Goal: Task Accomplishment & Management: Use online tool/utility

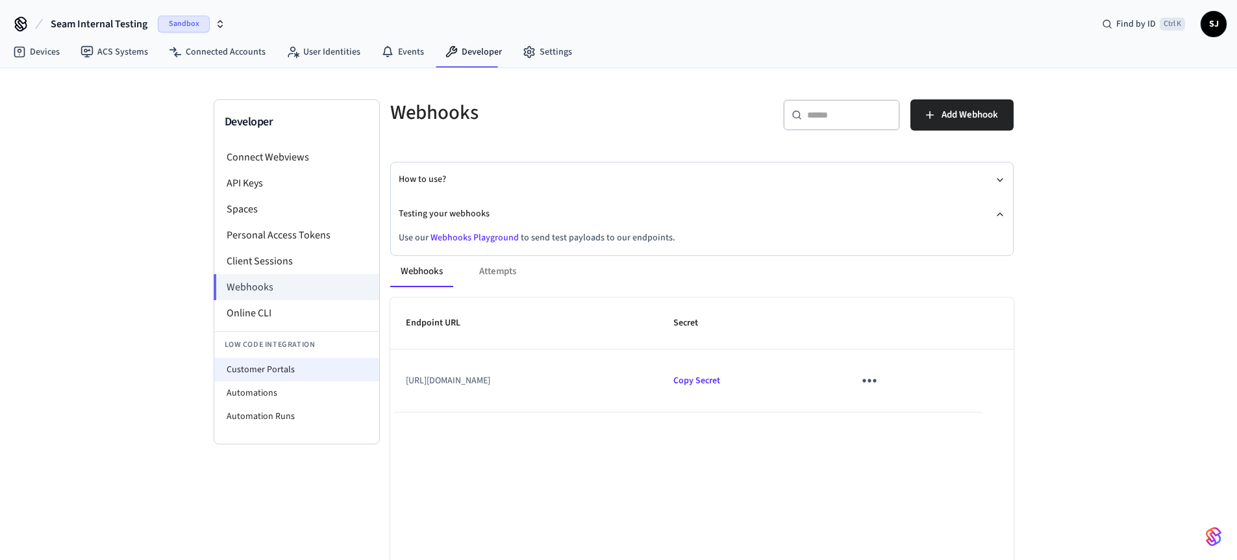
click at [282, 369] on li "Customer Portals" at bounding box center [296, 369] width 165 height 23
select select "**********"
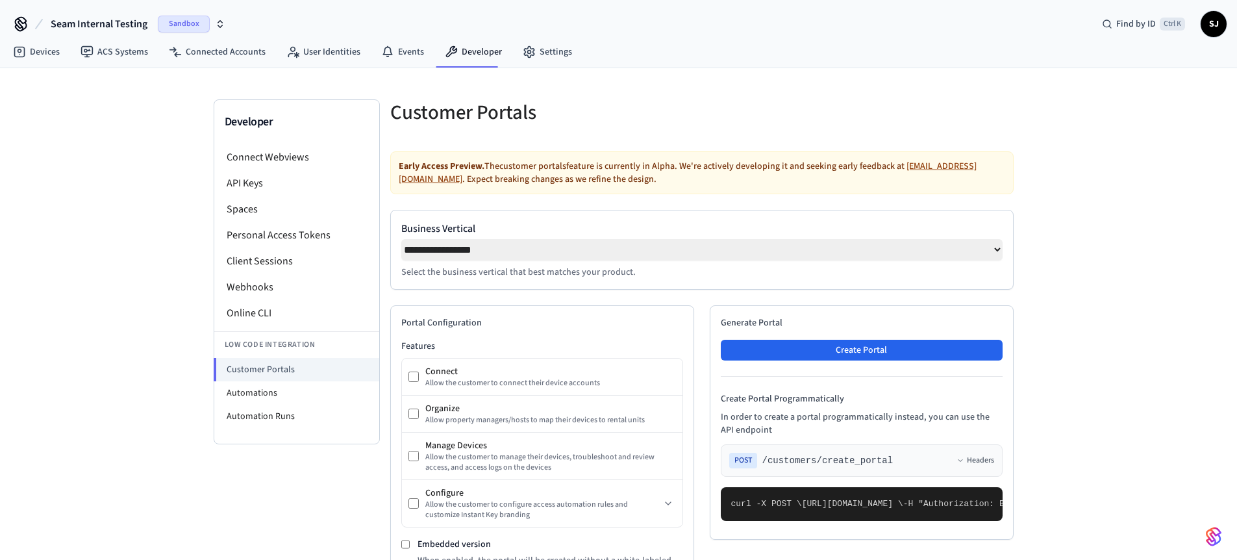
click at [898, 365] on div "Generate Portal Create Portal Create Portal Programmatically In order to create…" at bounding box center [862, 422] width 304 height 234
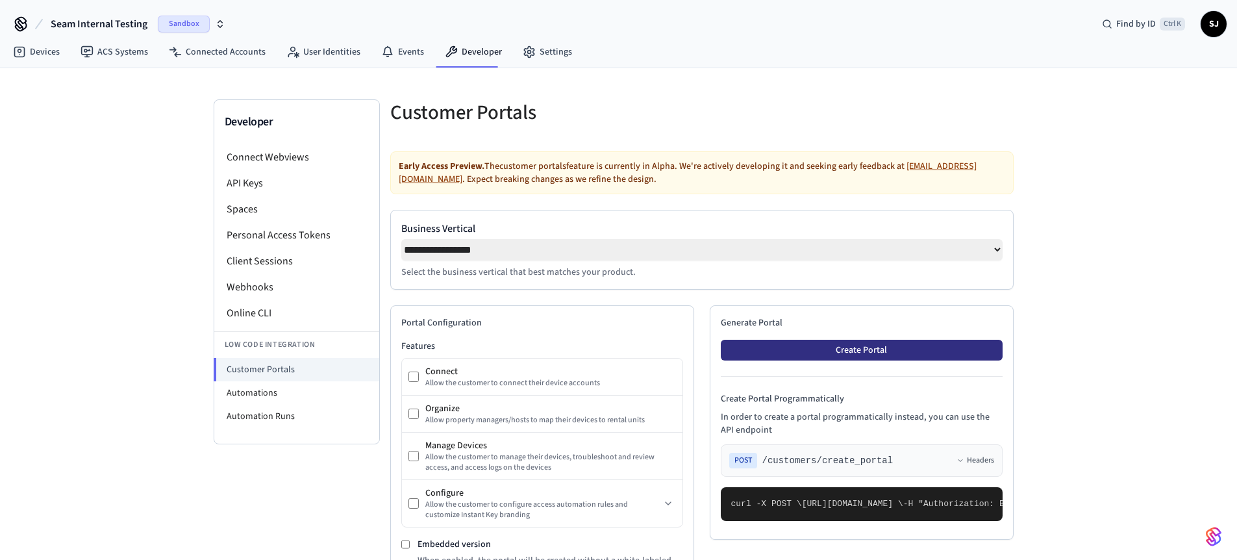
click at [866, 355] on button "Create Portal" at bounding box center [862, 350] width 282 height 21
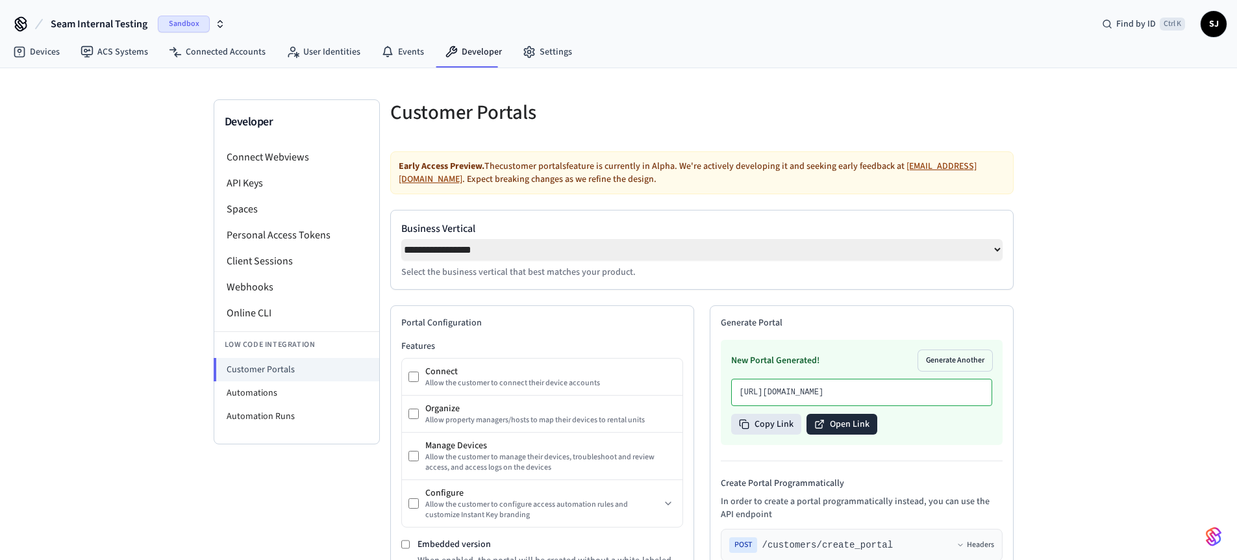
click at [840, 434] on button "Open Link" at bounding box center [842, 424] width 71 height 21
click at [781, 434] on button "Copy Link" at bounding box center [766, 424] width 70 height 21
click at [839, 434] on button "Open Link" at bounding box center [842, 424] width 71 height 21
click at [766, 434] on button "Copy Link" at bounding box center [766, 424] width 70 height 21
click at [769, 434] on button "Copy Link" at bounding box center [766, 424] width 70 height 21
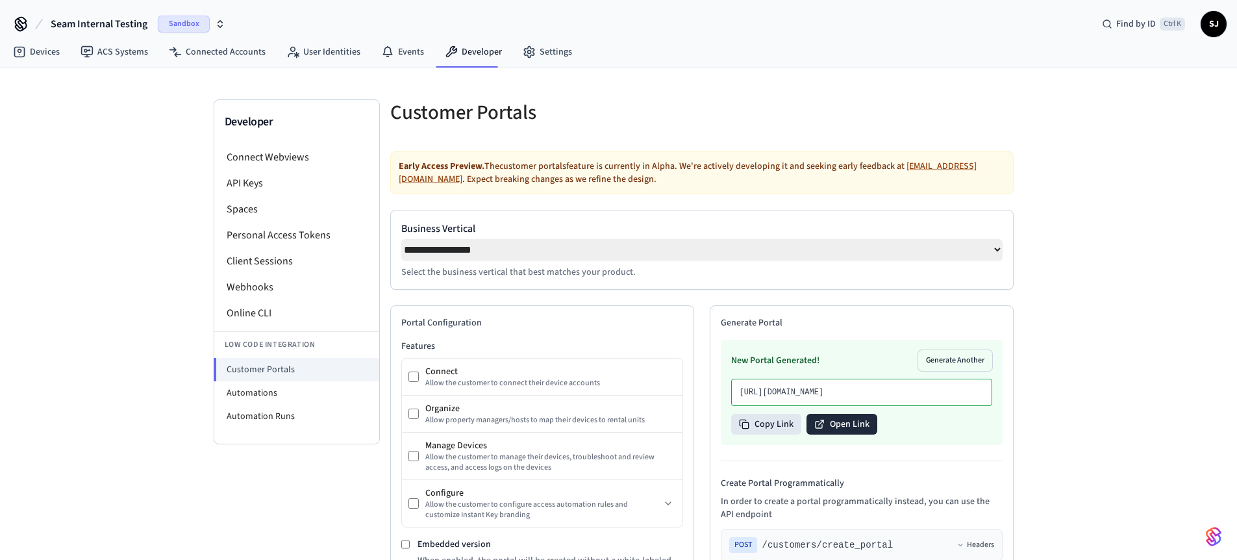
click at [823, 429] on icon at bounding box center [819, 424] width 10 height 10
click at [824, 434] on button "Open Link" at bounding box center [842, 424] width 71 height 21
click at [278, 290] on li "Webhooks" at bounding box center [296, 287] width 165 height 26
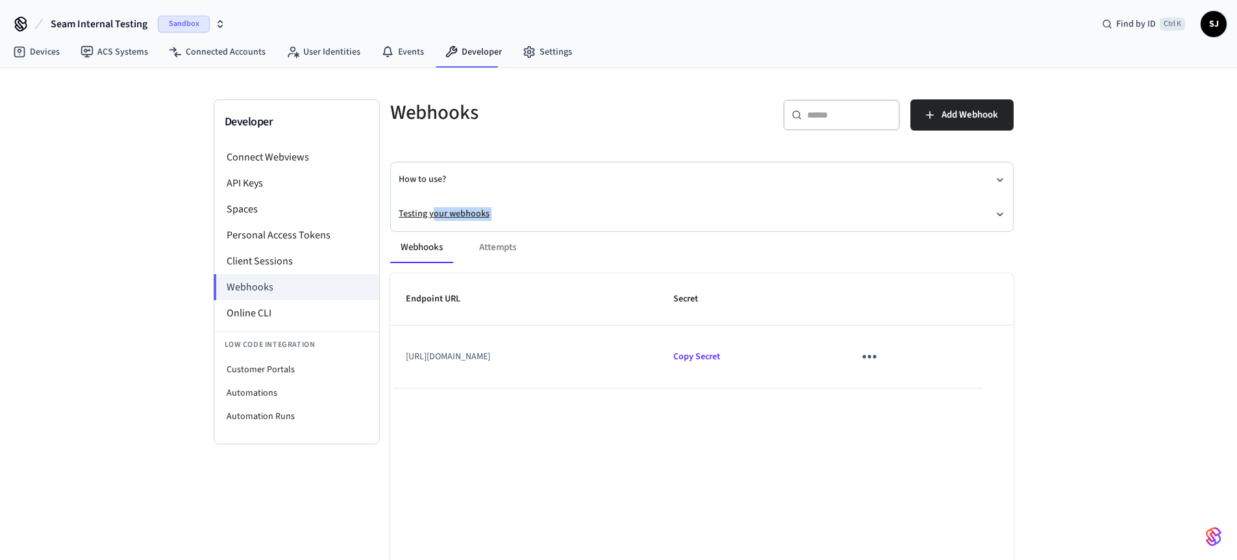
drag, startPoint x: 429, startPoint y: 218, endPoint x: 433, endPoint y: 212, distance: 7.0
click at [433, 212] on div "Webhooks ​ ​ Add Webhook How to use? Testing your webhooks Webhooks Attempts En…" at bounding box center [702, 353] width 644 height 509
click at [433, 212] on button "Testing your webhooks" at bounding box center [702, 214] width 607 height 34
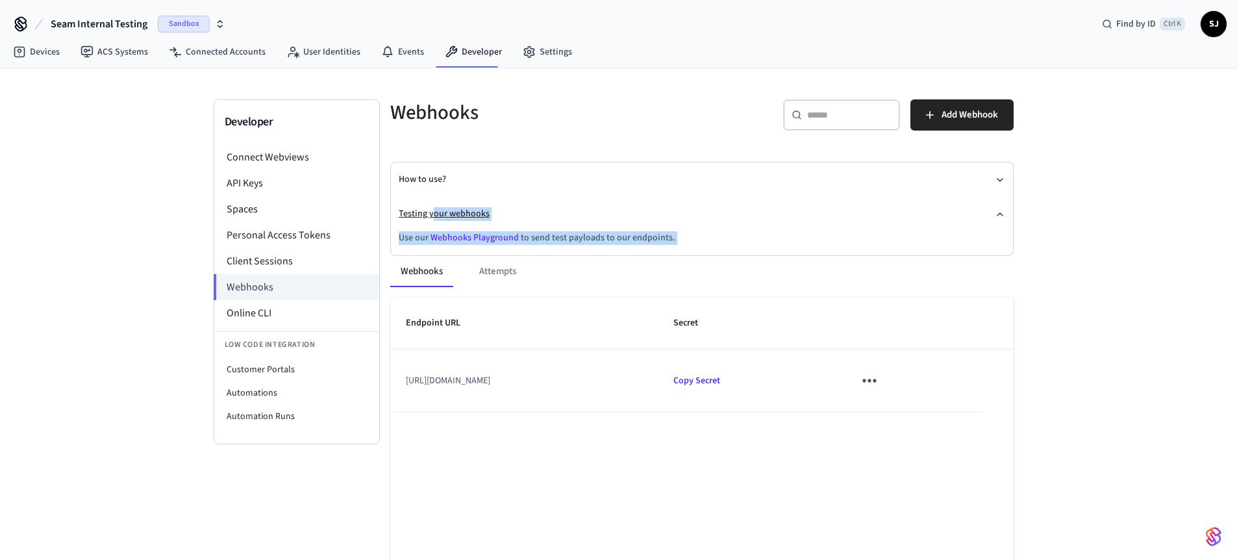
click at [508, 206] on button "Testing your webhooks" at bounding box center [702, 214] width 607 height 34
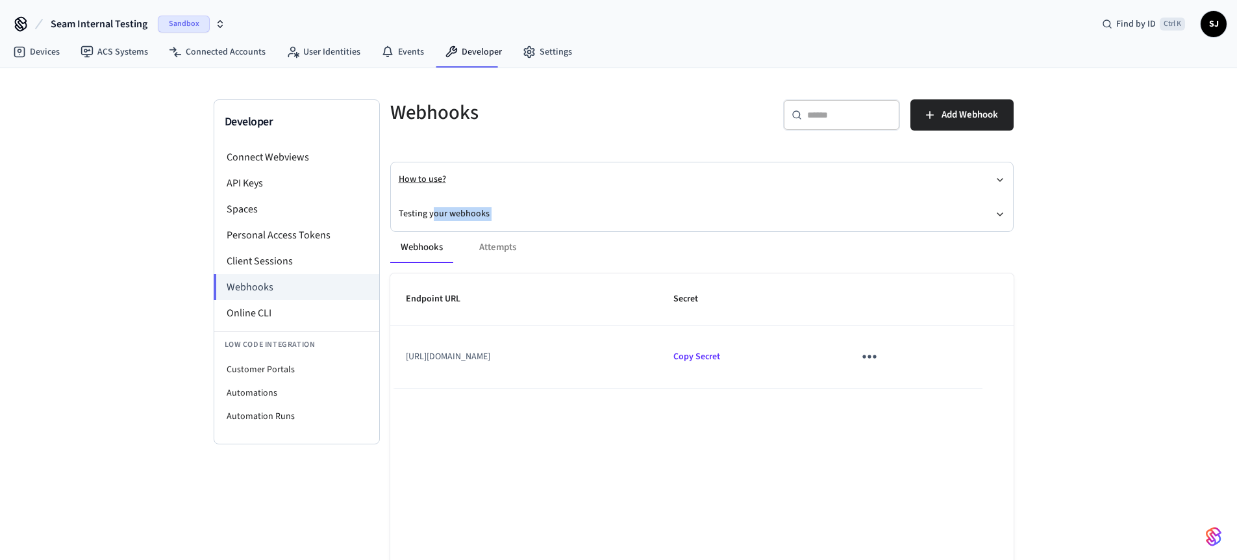
click at [638, 178] on button "How to use?" at bounding box center [702, 179] width 607 height 34
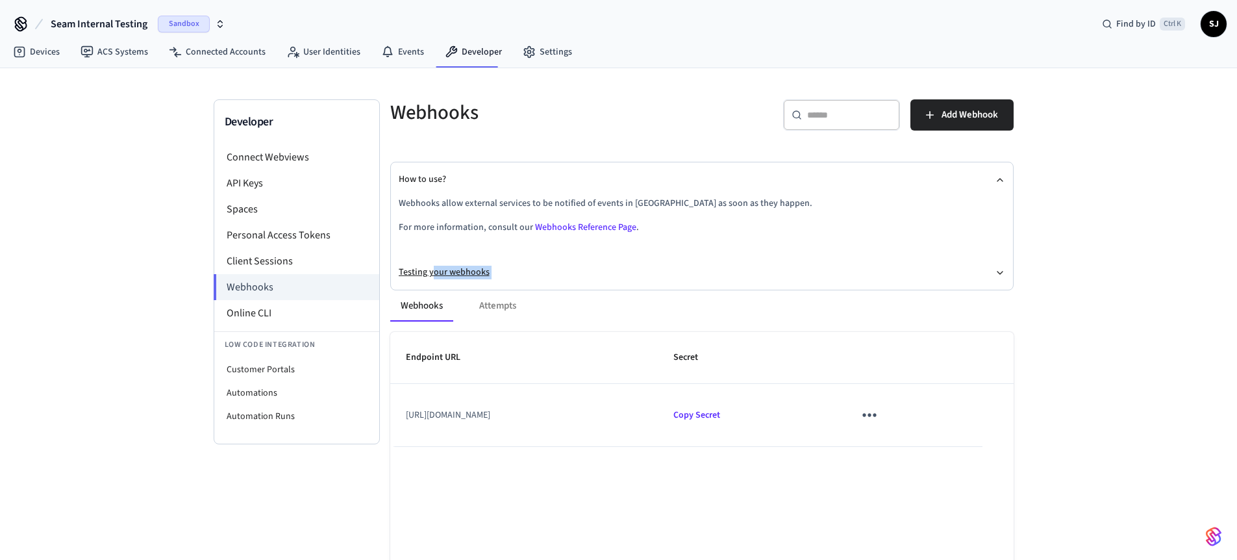
click at [998, 264] on button "Testing your webhooks" at bounding box center [702, 272] width 607 height 34
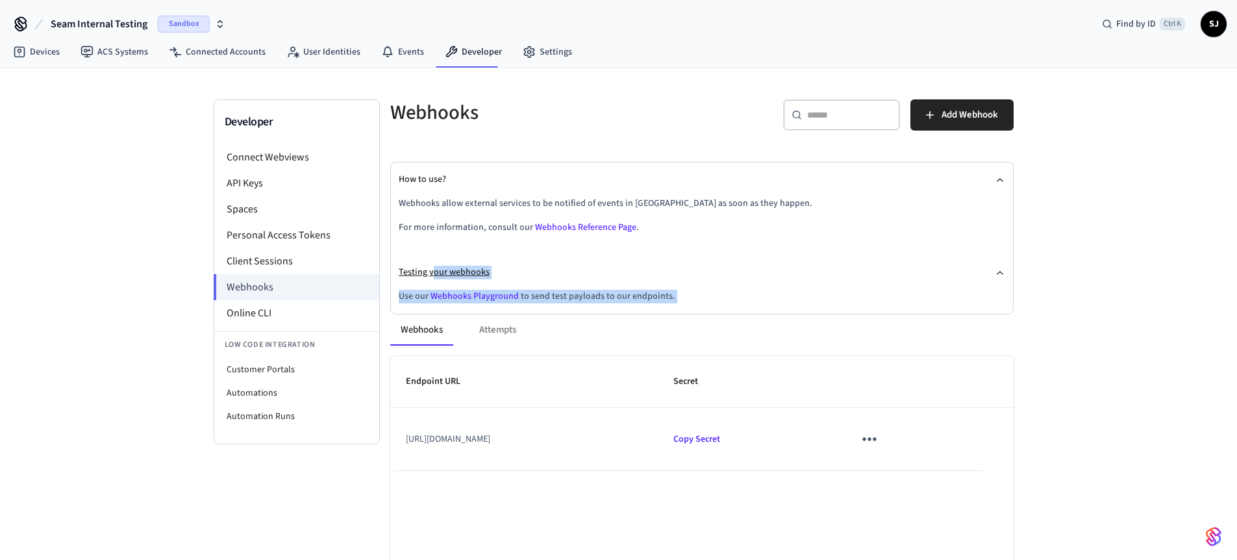
click at [631, 264] on button "Testing your webhooks" at bounding box center [702, 272] width 607 height 34
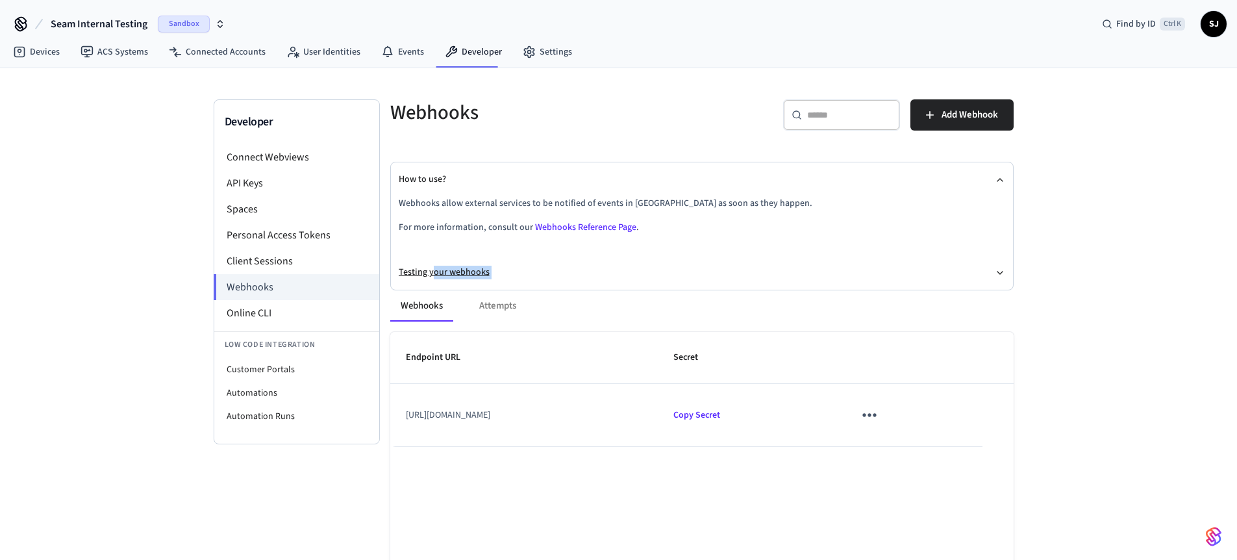
click at [999, 273] on icon "button" at bounding box center [1000, 272] width 5 height 3
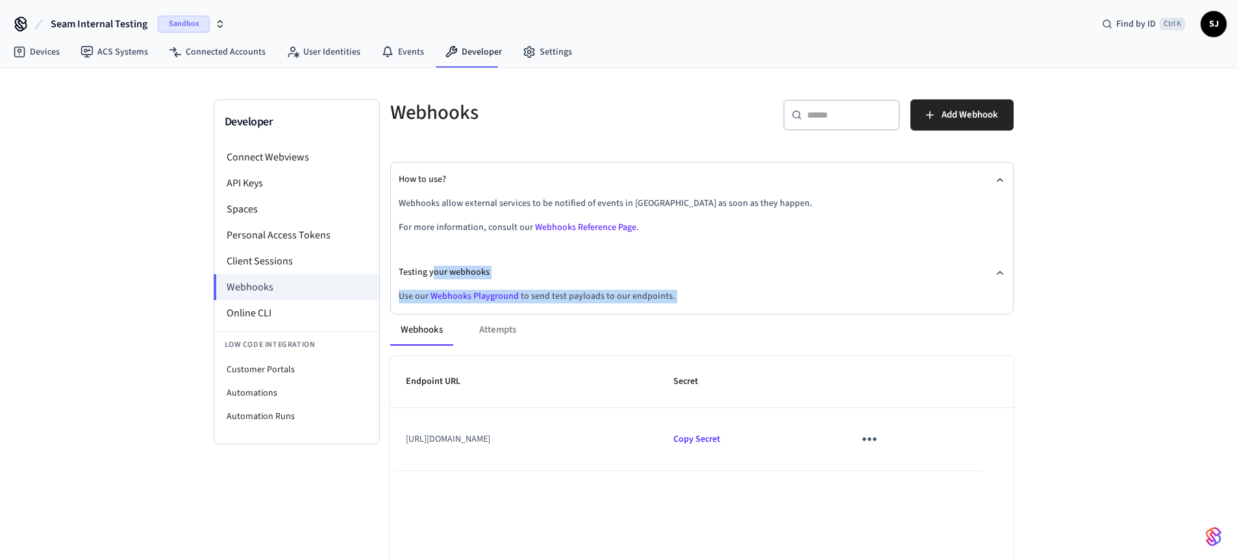
click at [577, 314] on div "Webhooks Attempts" at bounding box center [701, 329] width 623 height 31
click at [489, 299] on div "Webhooks Attempts Endpoint URL Secret [URL][DOMAIN_NAME] Copy Secret Rows per p…" at bounding box center [694, 523] width 639 height 449
click at [475, 294] on link "Webhooks Playground" at bounding box center [475, 296] width 88 height 13
